Goal: Information Seeking & Learning: Learn about a topic

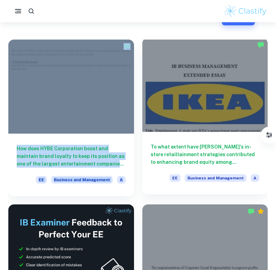
scroll to position [34, 0]
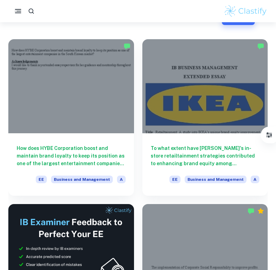
click at [207, 21] on div at bounding box center [138, 11] width 276 height 22
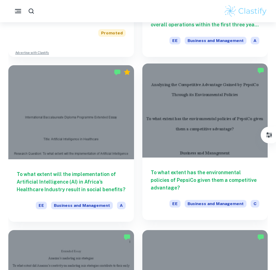
scroll to position [689, 0]
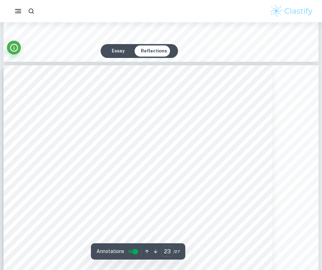
scroll to position [9976, 0]
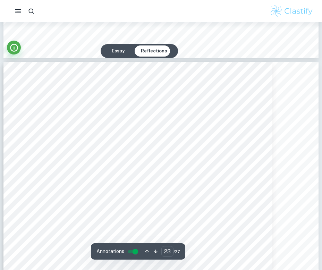
click at [118, 52] on button "Essay" at bounding box center [118, 50] width 24 height 11
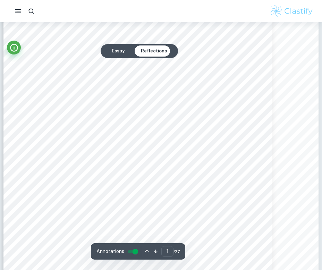
scroll to position [0, 0]
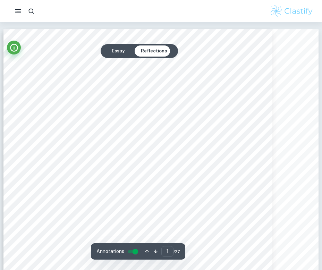
click at [125, 55] on button "Essay" at bounding box center [118, 50] width 24 height 11
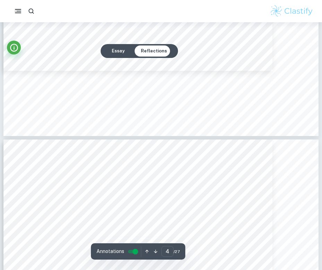
scroll to position [1789, 0]
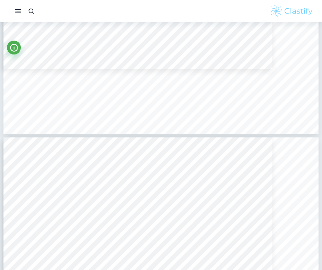
type input "5"
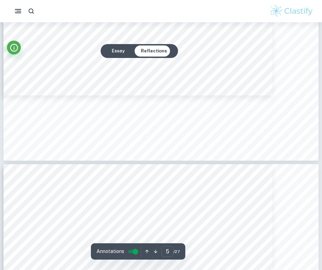
scroll to position [2211, 0]
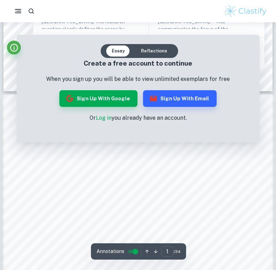
scroll to position [406, 0]
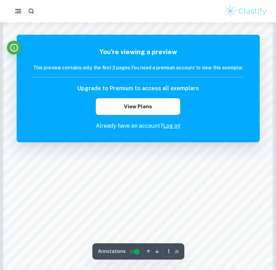
scroll to position [506, 0]
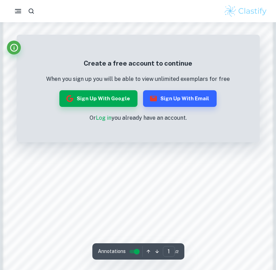
scroll to position [506, 0]
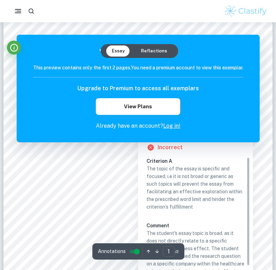
scroll to position [71, 0]
